Goal: Information Seeking & Learning: Learn about a topic

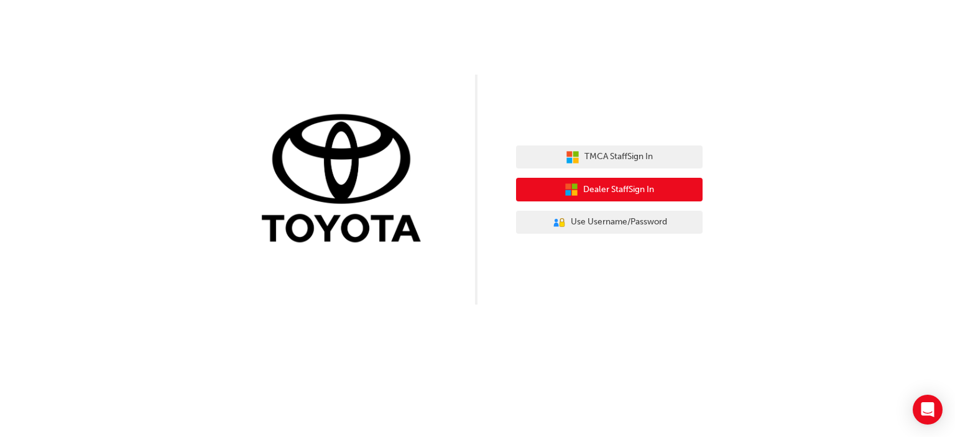
click at [654, 191] on span "Dealer Staff Sign In" at bounding box center [618, 190] width 71 height 14
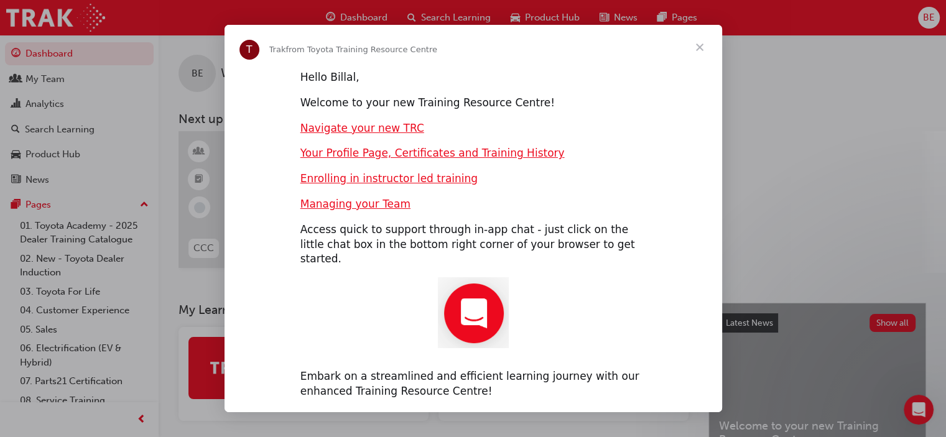
click at [665, 125] on div "Hello Billal, Welcome to your new Training Resource Centre! Navigate your new T…" at bounding box center [474, 240] width 498 height 340
click at [700, 51] on span "Close" at bounding box center [699, 47] width 45 height 45
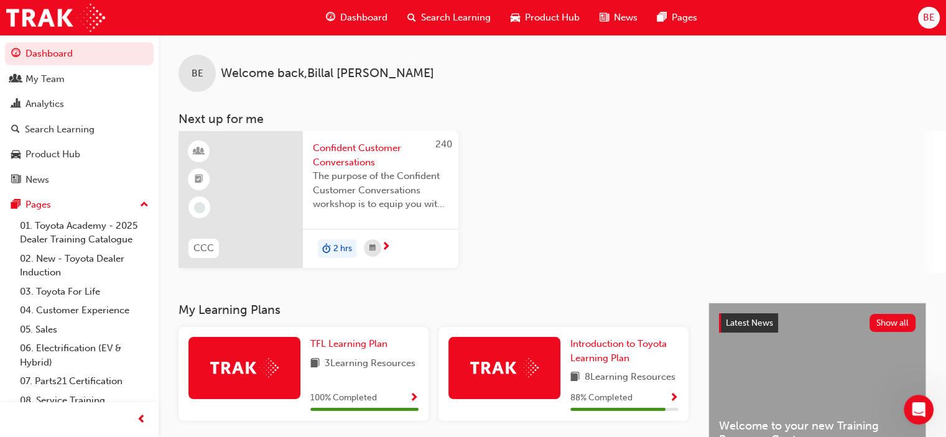
click at [926, 16] on span "BE" at bounding box center [929, 18] width 12 height 14
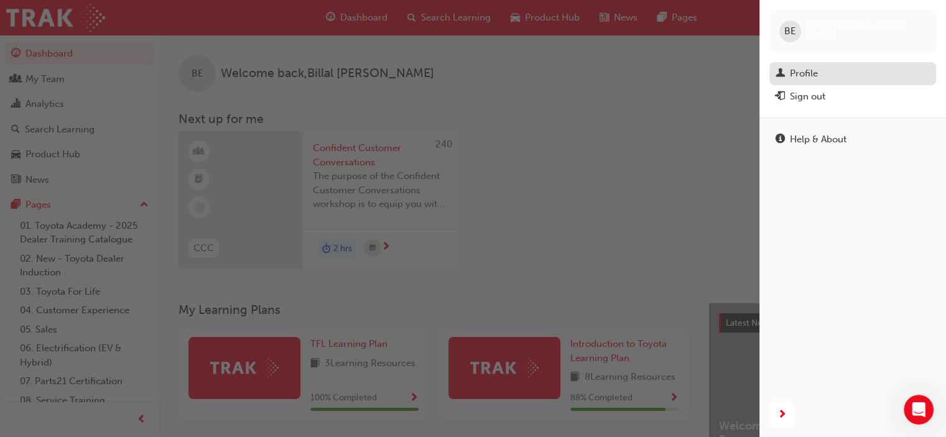
click at [797, 78] on div "Profile" at bounding box center [804, 74] width 28 height 14
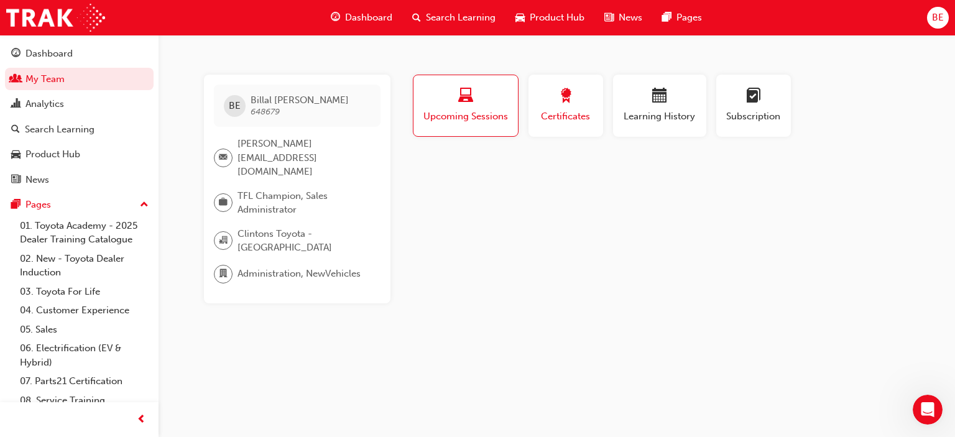
click at [556, 101] on div "button" at bounding box center [566, 97] width 56 height 19
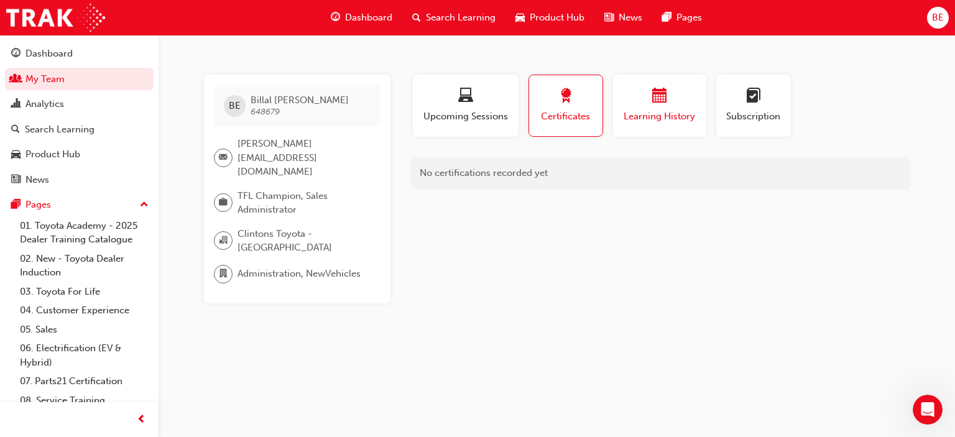
click at [649, 91] on div "button" at bounding box center [660, 97] width 75 height 19
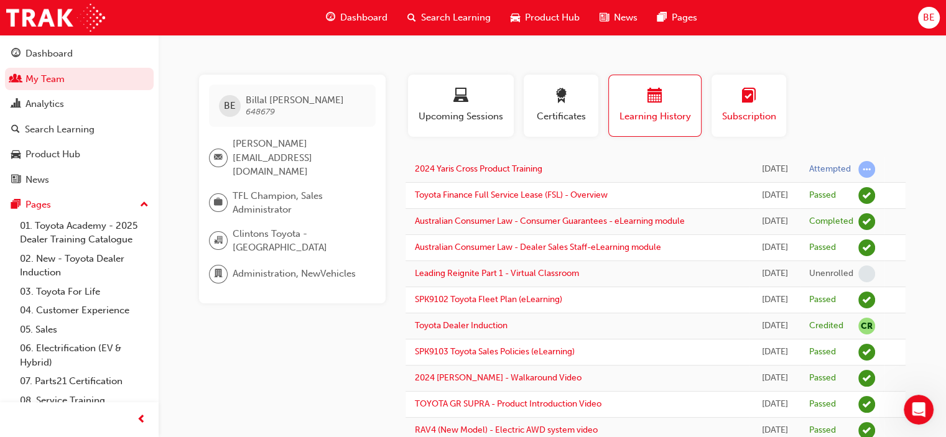
click at [746, 96] on span "learningplan-icon" at bounding box center [748, 96] width 15 height 17
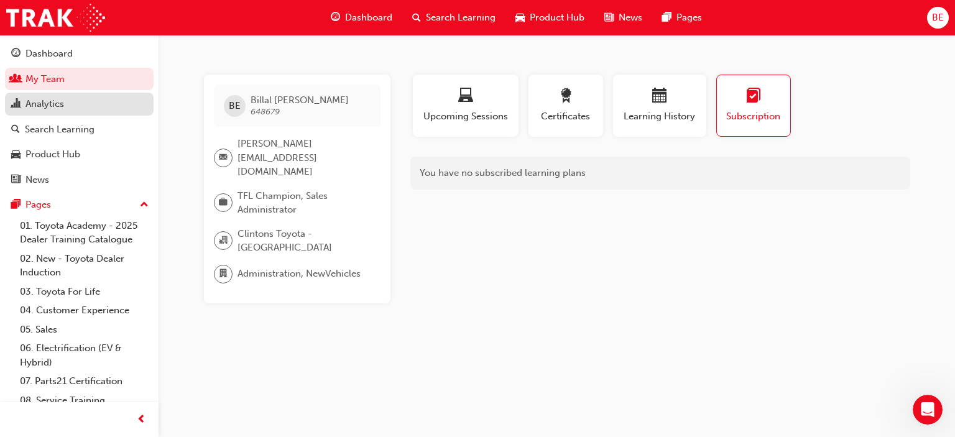
click at [73, 108] on div "Analytics" at bounding box center [79, 104] width 136 height 16
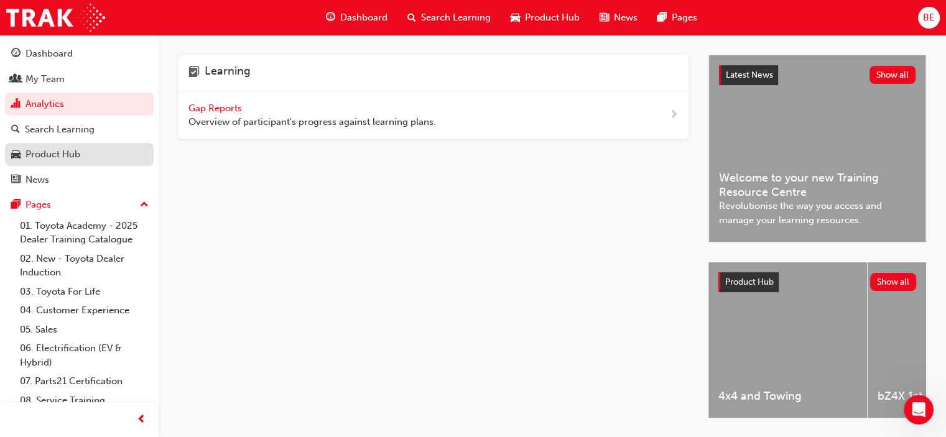
click at [76, 151] on div "Product Hub" at bounding box center [52, 154] width 55 height 14
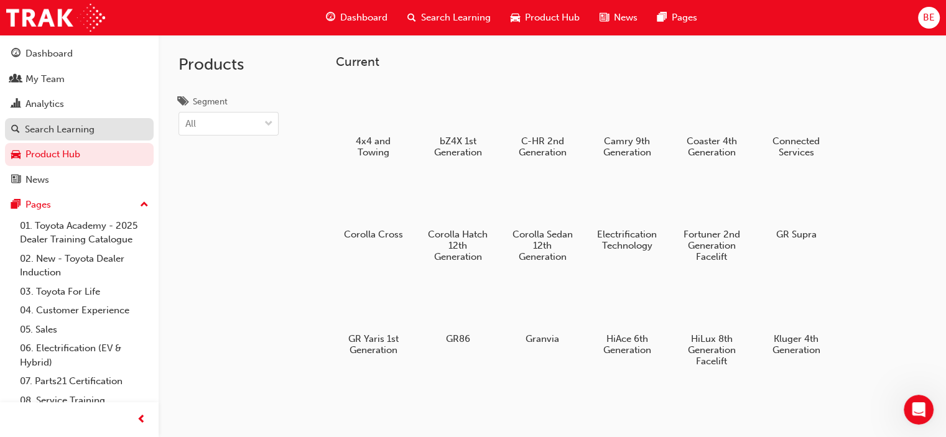
click at [85, 127] on div "Search Learning" at bounding box center [60, 130] width 70 height 14
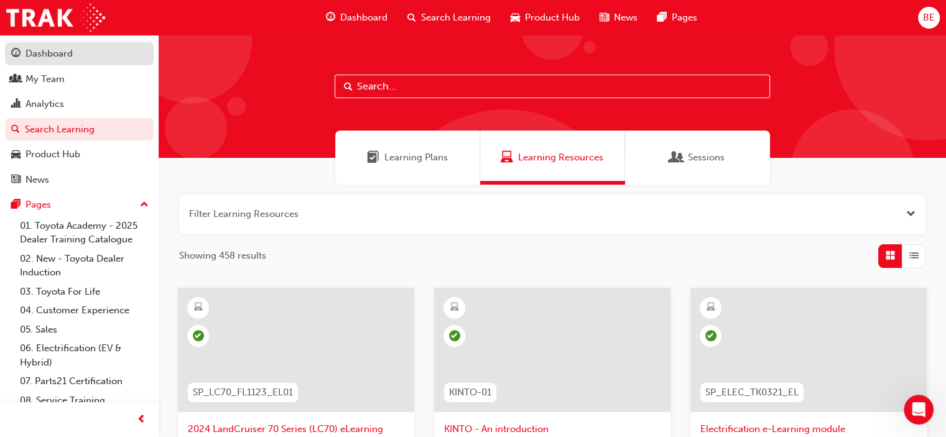
click at [65, 52] on div "Dashboard" at bounding box center [48, 54] width 47 height 14
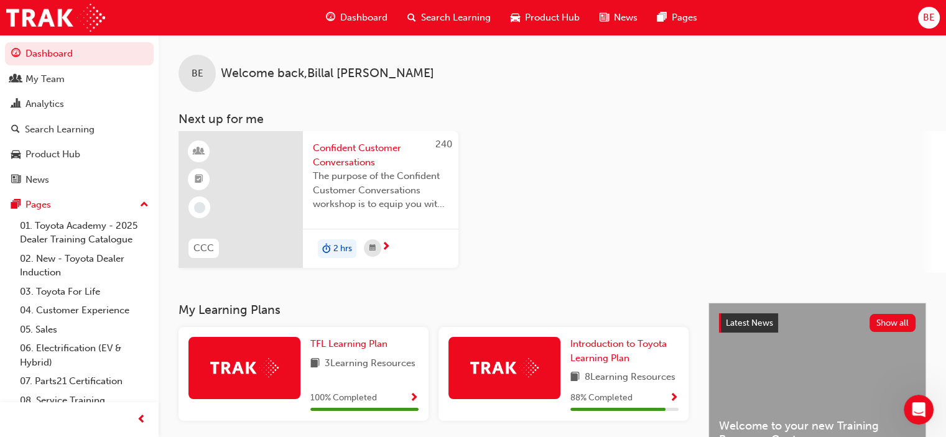
click at [366, 14] on span "Dashboard" at bounding box center [363, 18] width 47 height 14
click at [86, 293] on link "03. Toyota For Life" at bounding box center [84, 291] width 139 height 19
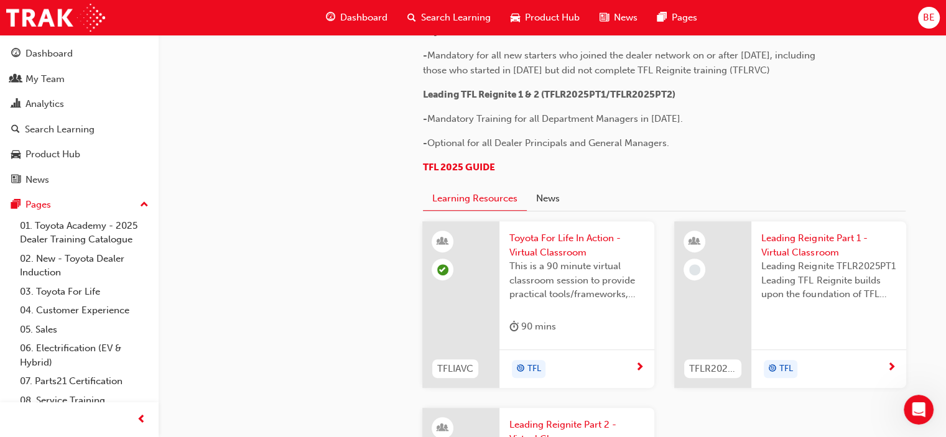
scroll to position [612, 0]
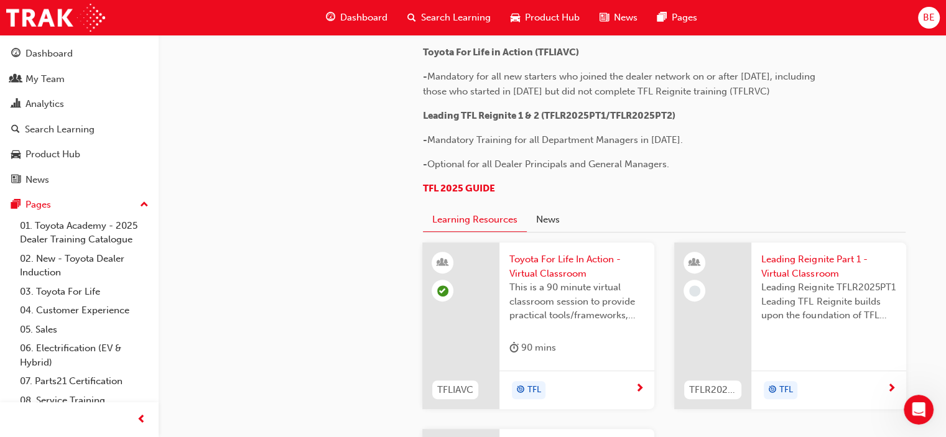
click at [931, 12] on span "BE" at bounding box center [929, 18] width 12 height 14
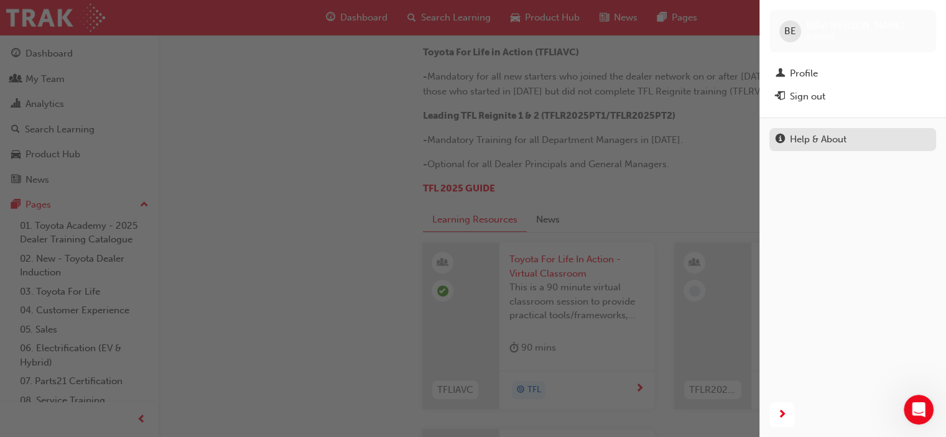
click at [841, 140] on div "Help & About" at bounding box center [818, 139] width 57 height 14
